Goal: Task Accomplishment & Management: Use online tool/utility

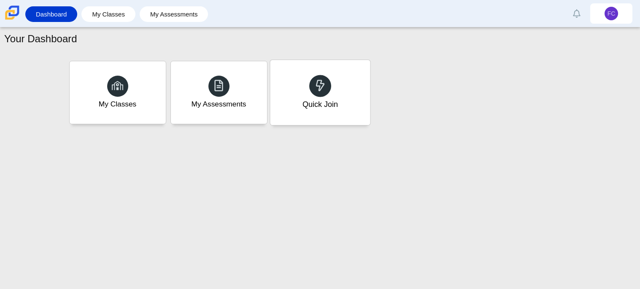
click at [338, 79] on div "Quick Join" at bounding box center [320, 92] width 100 height 65
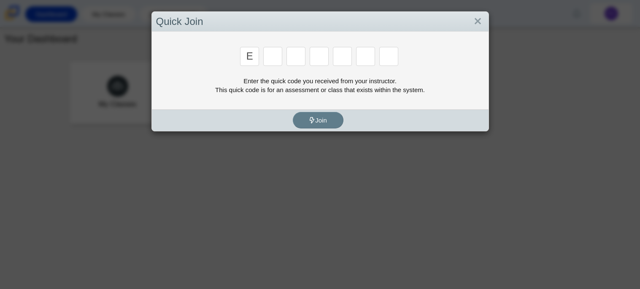
type input "E"
type input "7"
type input "F"
type input "K"
type input "C"
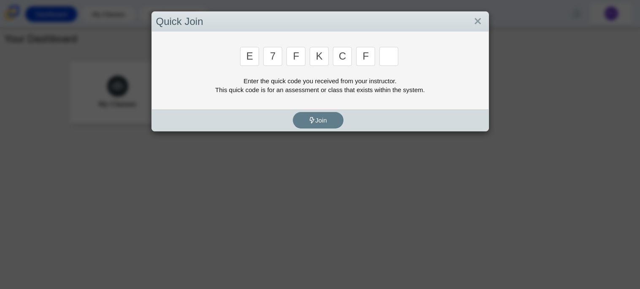
type input "F"
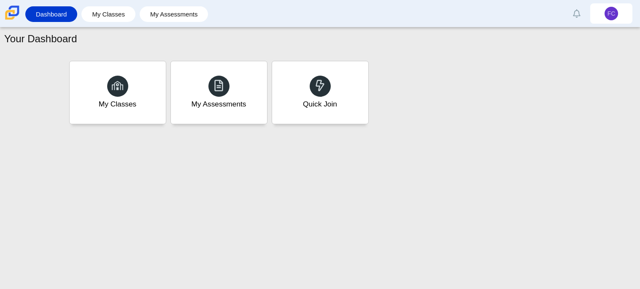
type input "B"
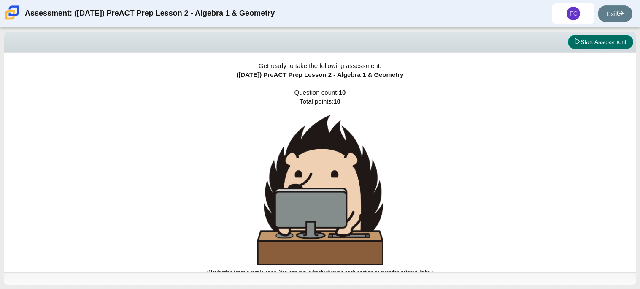
click at [617, 49] on button "Start Assessment" at bounding box center [600, 42] width 65 height 14
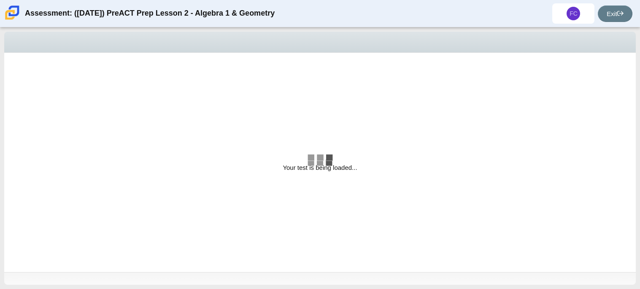
select select "bbf5d072-3e0b-44c4-9a12-6e7c9033f65b"
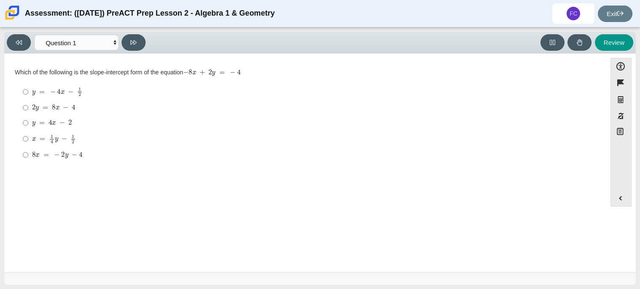
click at [45, 122] on mjx-math "Assessment items" at bounding box center [52, 122] width 40 height 7
click at [28, 122] on input "and = 4 x − 2 and = 4 x − 2" at bounding box center [25, 122] width 5 height 15
radio input "true"
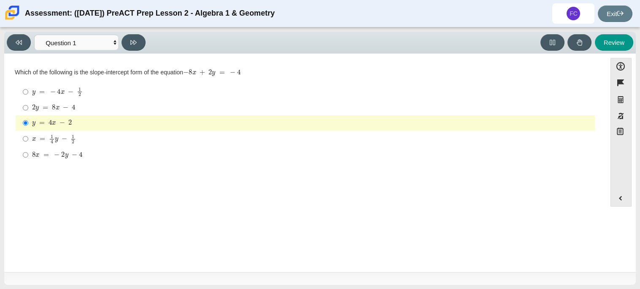
click at [49, 104] on mjx-math "Assessment items" at bounding box center [53, 107] width 43 height 7
click at [28, 104] on input "2 and = 8 x − 4 2 and = 8 x − 4" at bounding box center [25, 107] width 5 height 15
radio input "true"
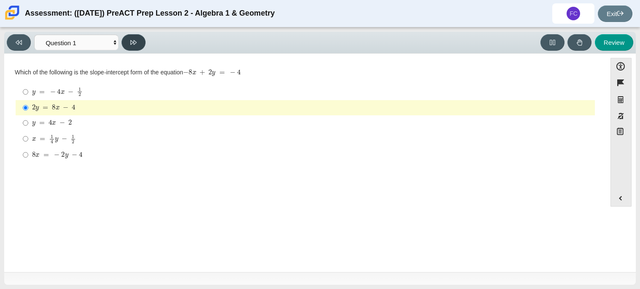
click at [133, 43] on icon at bounding box center [133, 42] width 6 height 6
select select "ed62e223-81bd-4cbf-ab48-ab975844bd1f"
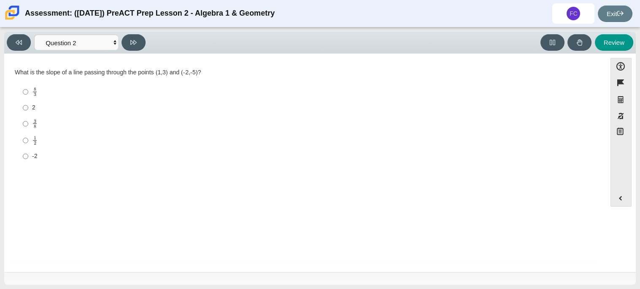
click at [31, 124] on label "3 8 3 eighths" at bounding box center [306, 123] width 578 height 16
click at [28, 124] on input "3 8 3 eighths" at bounding box center [25, 123] width 5 height 16
radio input "true"
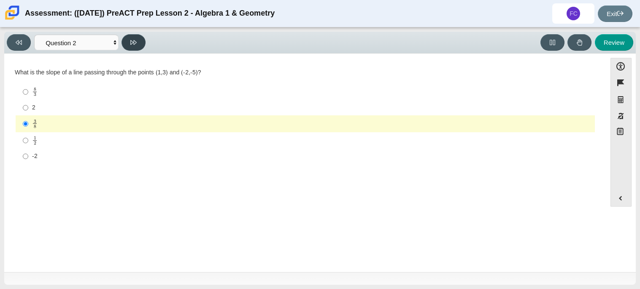
click at [136, 41] on icon at bounding box center [133, 42] width 6 height 6
select select "97f4f5fa-a52e-4fed-af51-565bfcdf47cb"
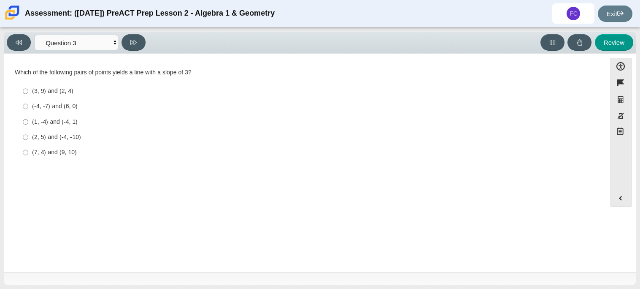
click at [60, 89] on div "(3, 9) and (2, 4)" at bounding box center [312, 91] width 560 height 8
click at [28, 89] on input "(3, 9) and (2, 4) (3, 9) and (2, 4)" at bounding box center [25, 91] width 5 height 15
radio input "true"
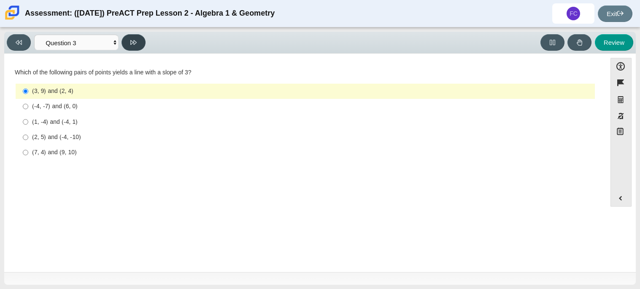
click at [139, 43] on button at bounding box center [134, 42] width 24 height 16
select select "89427bb7-e313-4f00-988f-8b8255897029"
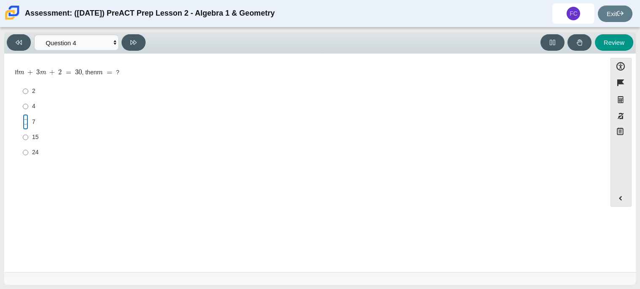
click at [25, 122] on input "7 7" at bounding box center [25, 121] width 5 height 15
radio input "true"
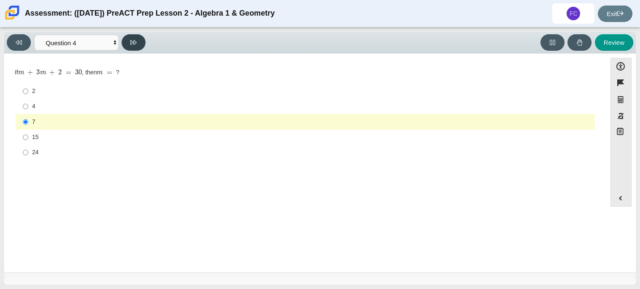
click at [131, 42] on icon at bounding box center [133, 42] width 6 height 6
select select "489dcffd-4e6a-49cf-a9d6-ad1d4a911a4e"
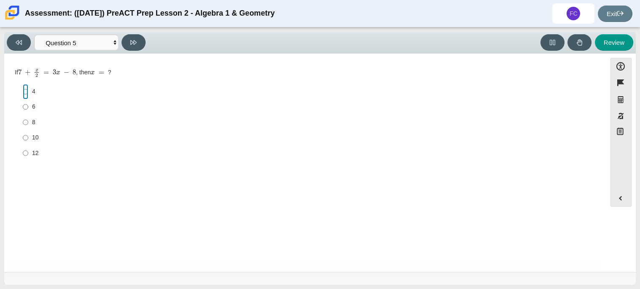
click at [27, 93] on input "4 4" at bounding box center [25, 91] width 5 height 15
radio input "true"
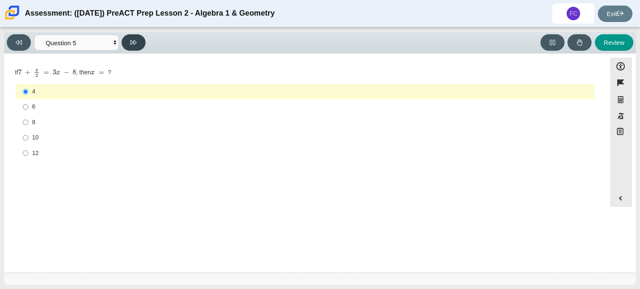
click at [125, 40] on button at bounding box center [134, 42] width 24 height 16
select select "210571de-36a6-4d8e-a361-ceff8ef801dc"
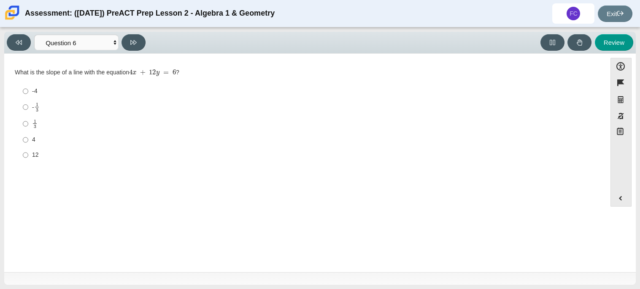
click at [28, 140] on label "4 4" at bounding box center [306, 139] width 578 height 15
click at [28, 140] on input "4 4" at bounding box center [25, 139] width 5 height 15
radio input "true"
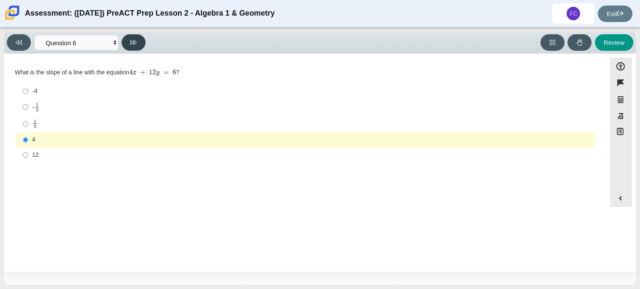
click at [131, 41] on icon at bounding box center [133, 42] width 6 height 6
select select "ec95ace6-bebc-42b8-9428-40567494d4da"
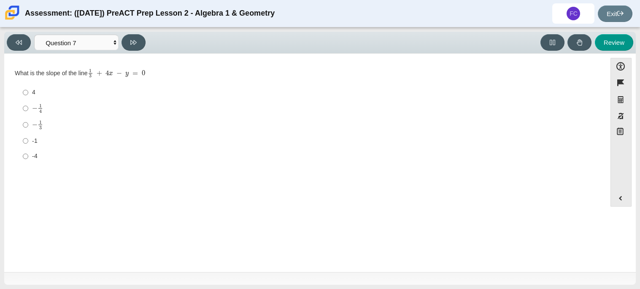
click at [33, 108] on mjx-c "Assessment items" at bounding box center [34, 108] width 5 height 5
click at [28, 108] on input "− 1 4 negative 1 fourth" at bounding box center [25, 108] width 5 height 16
radio input "true"
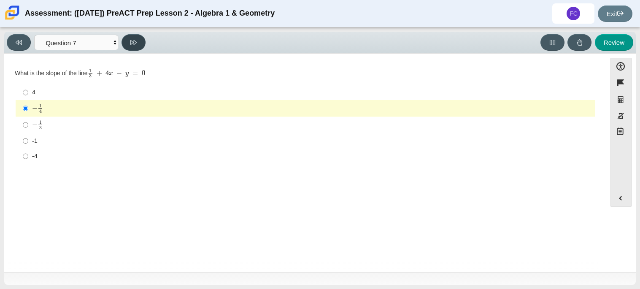
click at [134, 46] on button at bounding box center [134, 42] width 24 height 16
select select "ce81fe10-bf29-4b5e-8bd7-4f47f2fed4d8"
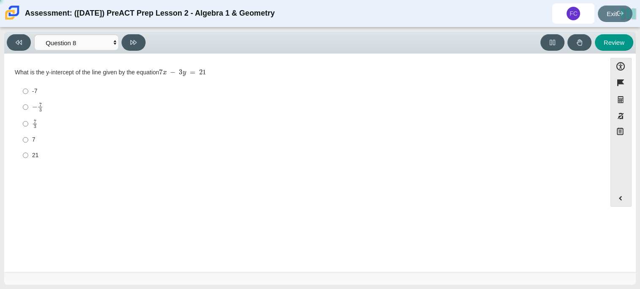
click at [28, 138] on label "7 7" at bounding box center [306, 139] width 578 height 15
click at [28, 138] on input "7 7" at bounding box center [25, 139] width 5 height 15
radio input "true"
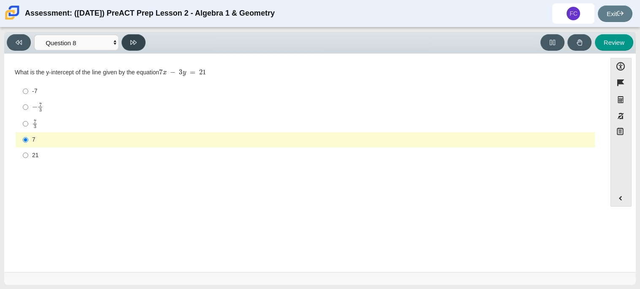
click at [133, 45] on icon at bounding box center [133, 42] width 6 height 6
select select "14773eaf-2ca1-47ae-afe7-a624a56f34b3"
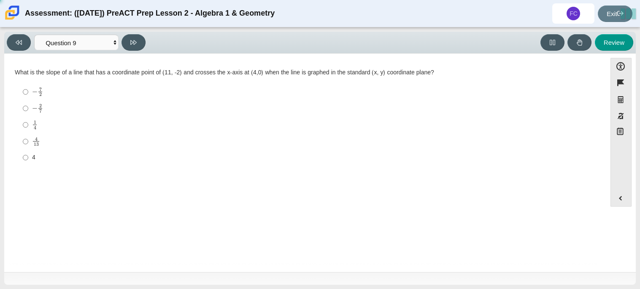
click at [41, 112] on mjx-c "Assessment items" at bounding box center [40, 110] width 3 height 3
click at [28, 112] on input "− 2 7 negative 2 sevenths" at bounding box center [25, 108] width 5 height 16
radio input "true"
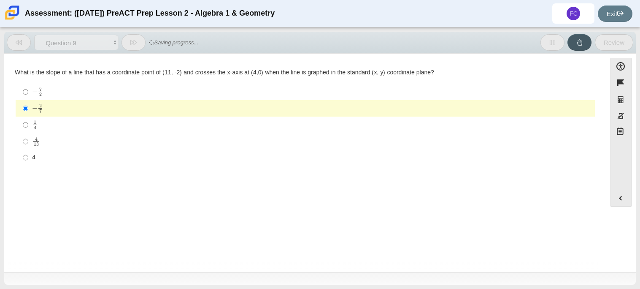
click at [135, 44] on icon at bounding box center [133, 42] width 6 height 6
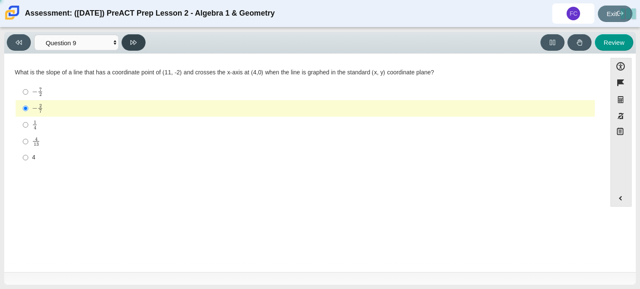
select select "96b71634-eacb-4f7e-8aef-411727d9bcba"
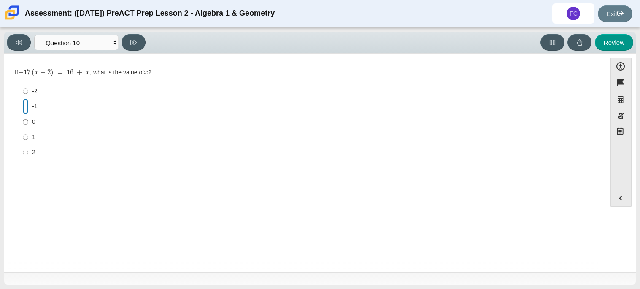
click at [27, 104] on input "-1 -1" at bounding box center [25, 106] width 5 height 15
radio input "true"
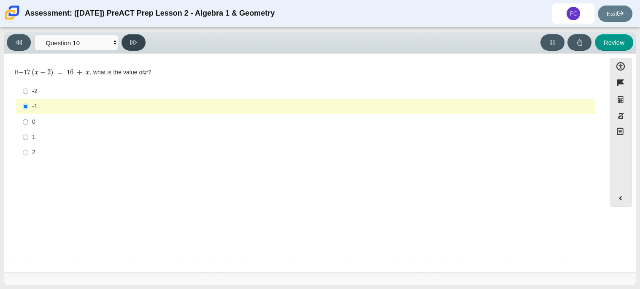
click at [127, 40] on button at bounding box center [134, 42] width 24 height 16
select select "review"
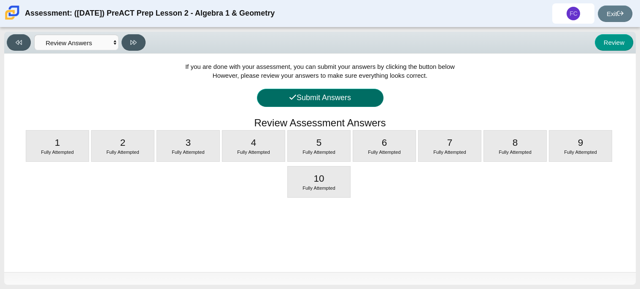
click at [355, 97] on button "Submit Answers" at bounding box center [320, 98] width 127 height 18
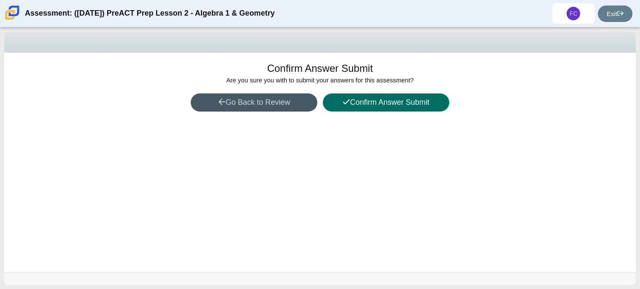
click at [349, 101] on button "Confirm Answer Submit" at bounding box center [386, 102] width 127 height 18
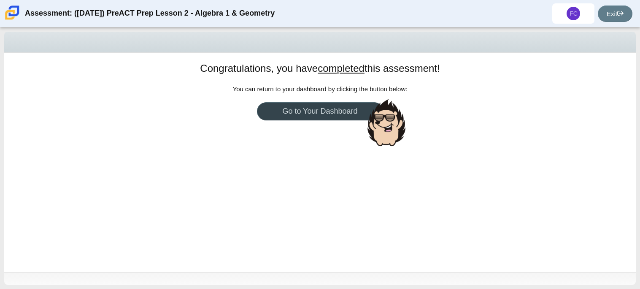
click at [339, 118] on link "Go to Your Dashboard" at bounding box center [320, 111] width 127 height 18
